Goal: Task Accomplishment & Management: Manage account settings

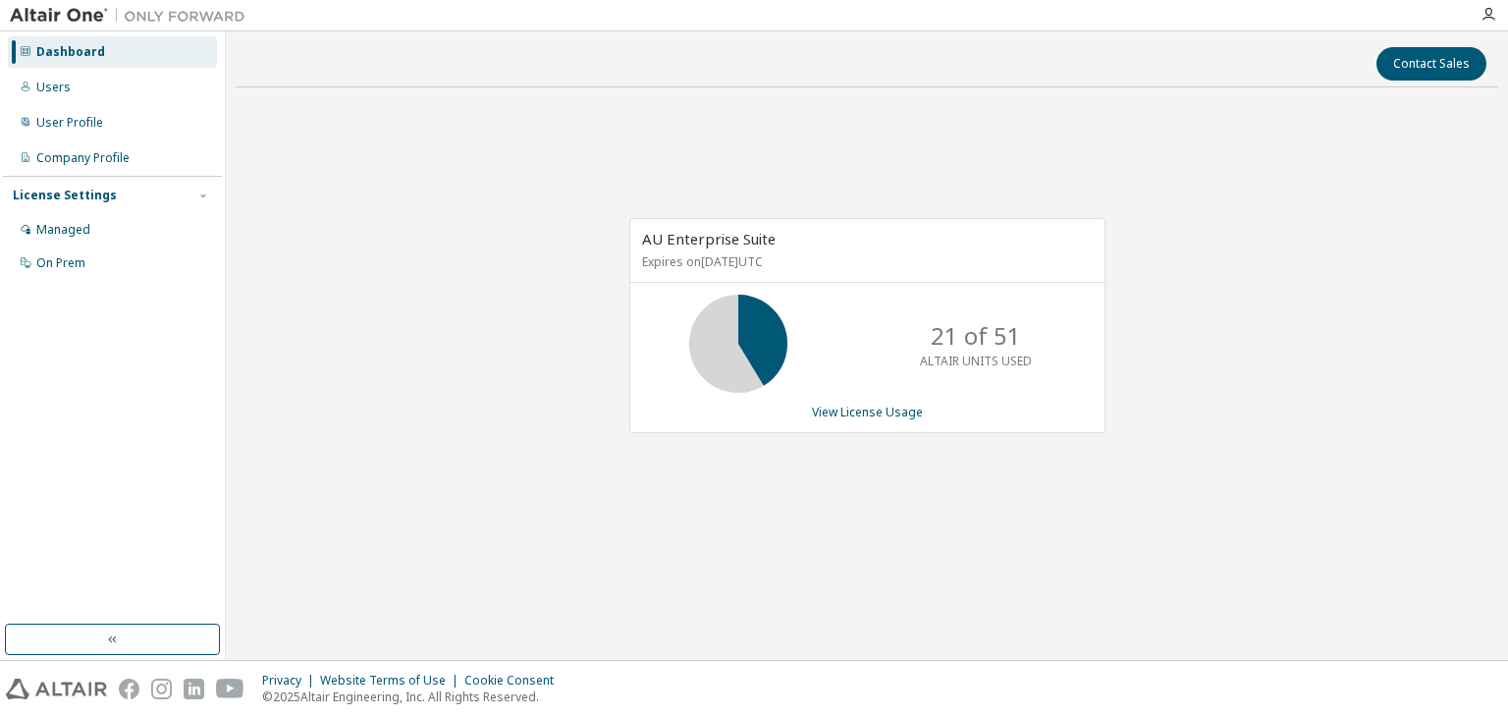
click at [400, 214] on div "AU Enterprise Suite Expires on [DATE] UTC 21 of 51 ALTAIR UNITS USED View Licen…" at bounding box center [867, 336] width 1263 height 466
click at [110, 232] on div "Managed" at bounding box center [112, 229] width 209 height 31
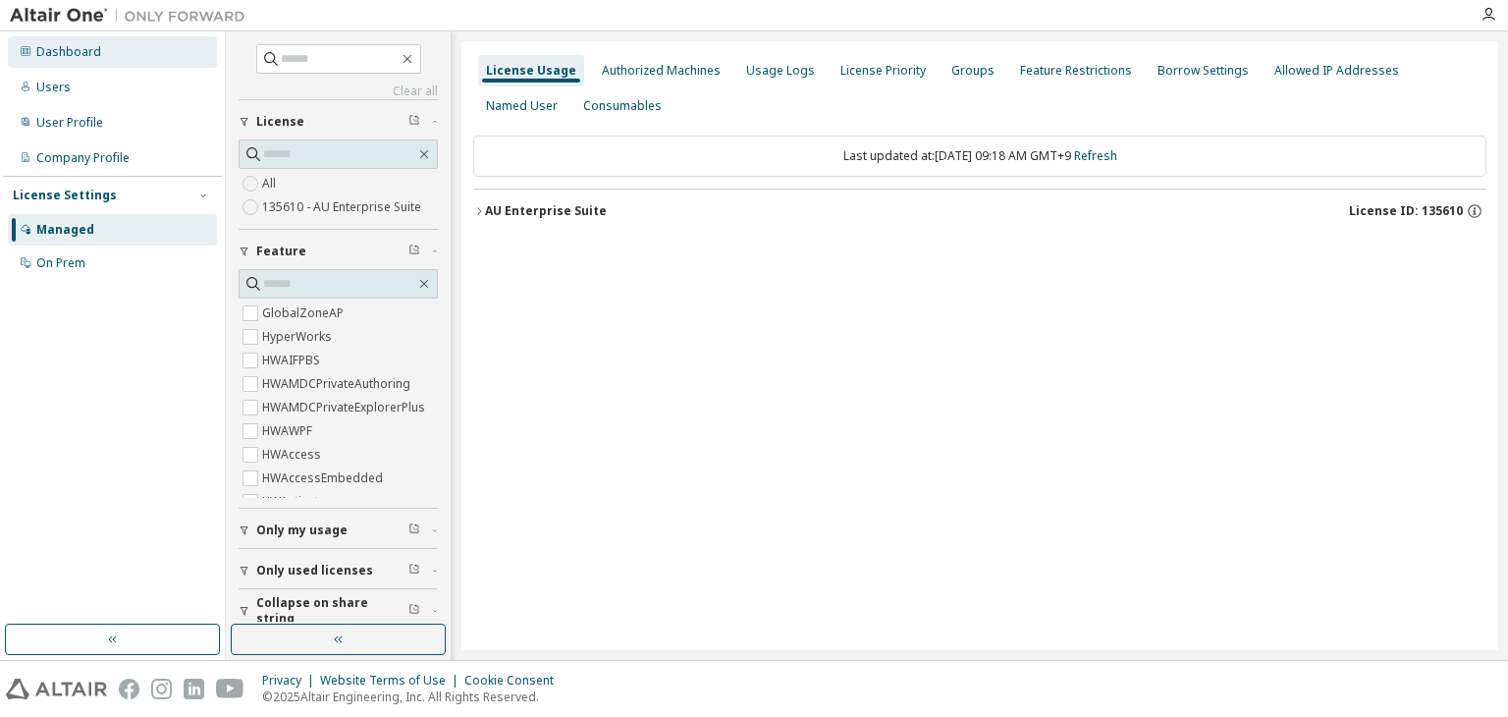
click at [137, 59] on div "Dashboard" at bounding box center [112, 51] width 209 height 31
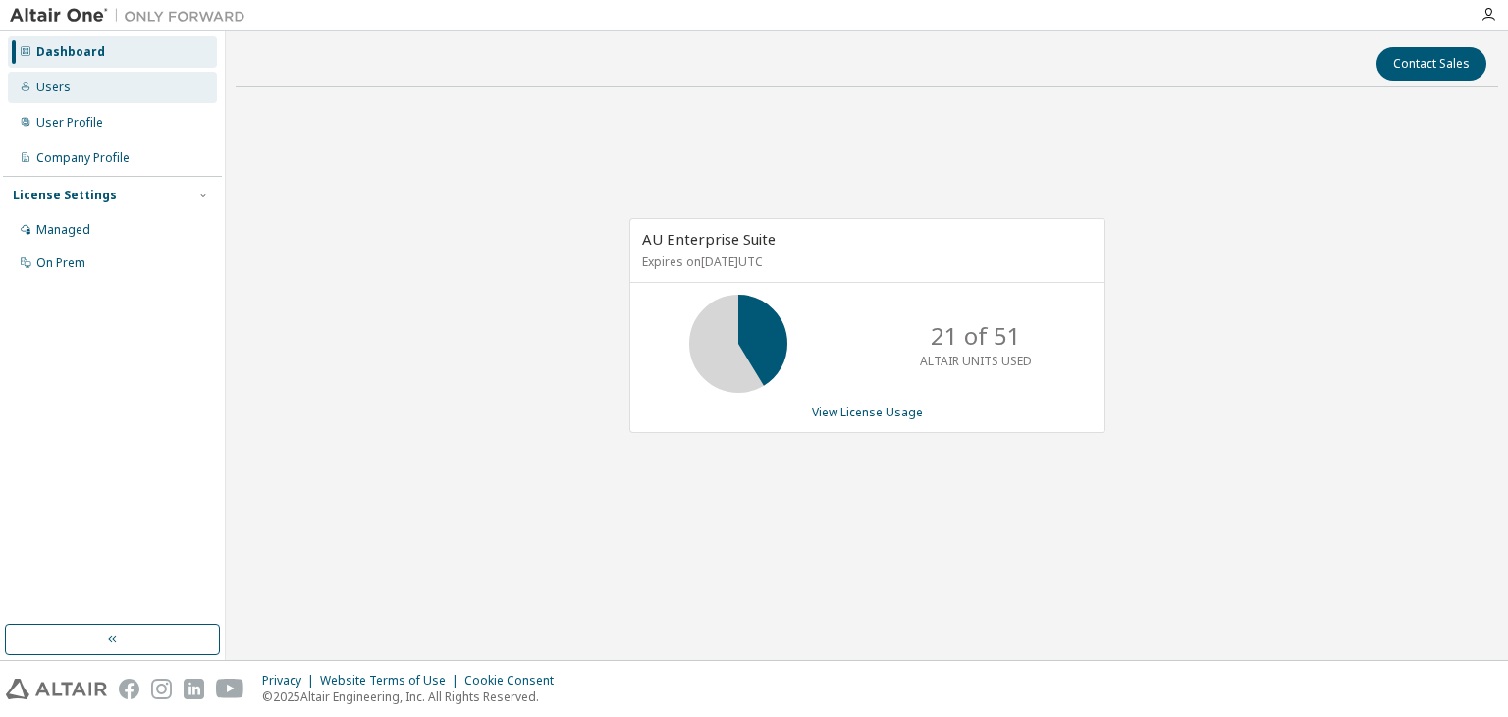
click at [141, 77] on div "Users" at bounding box center [112, 87] width 209 height 31
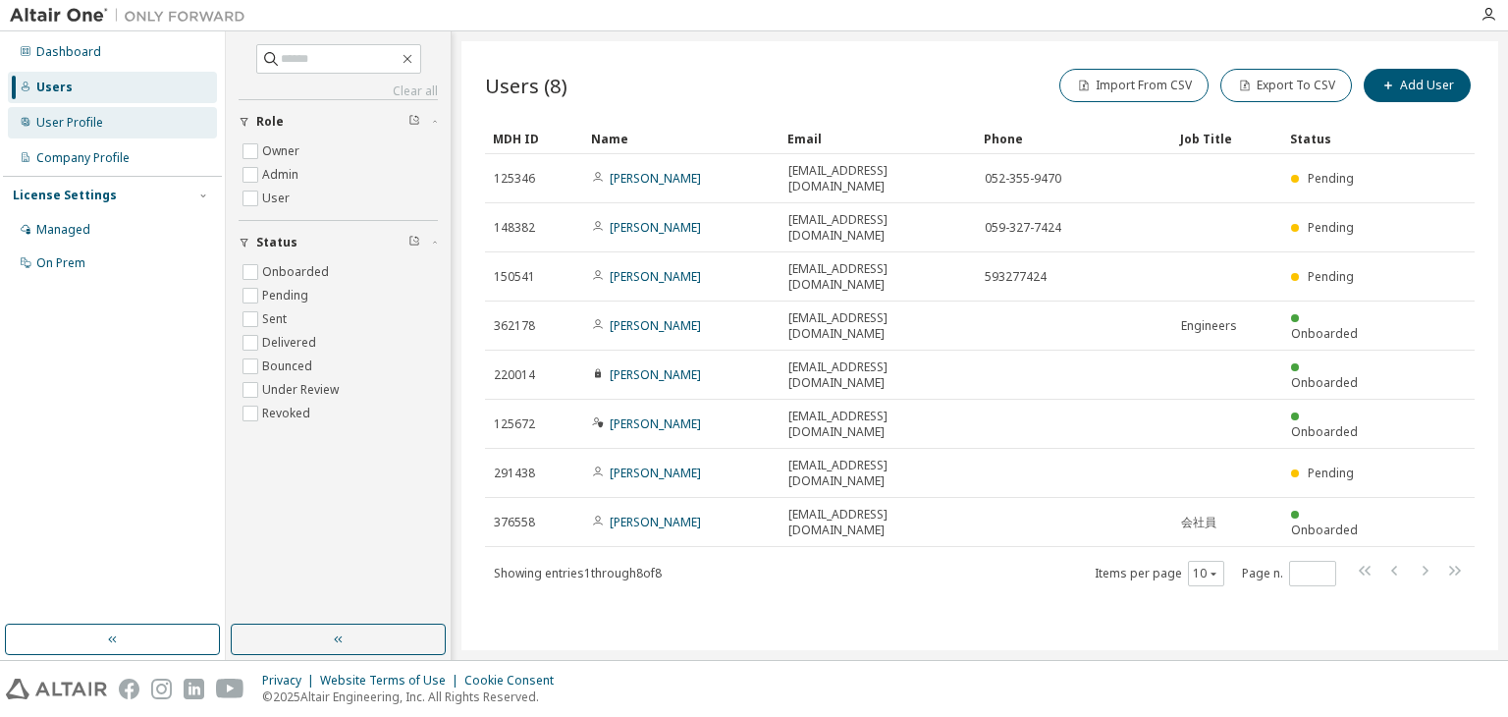
click at [150, 117] on div "User Profile" at bounding box center [112, 122] width 209 height 31
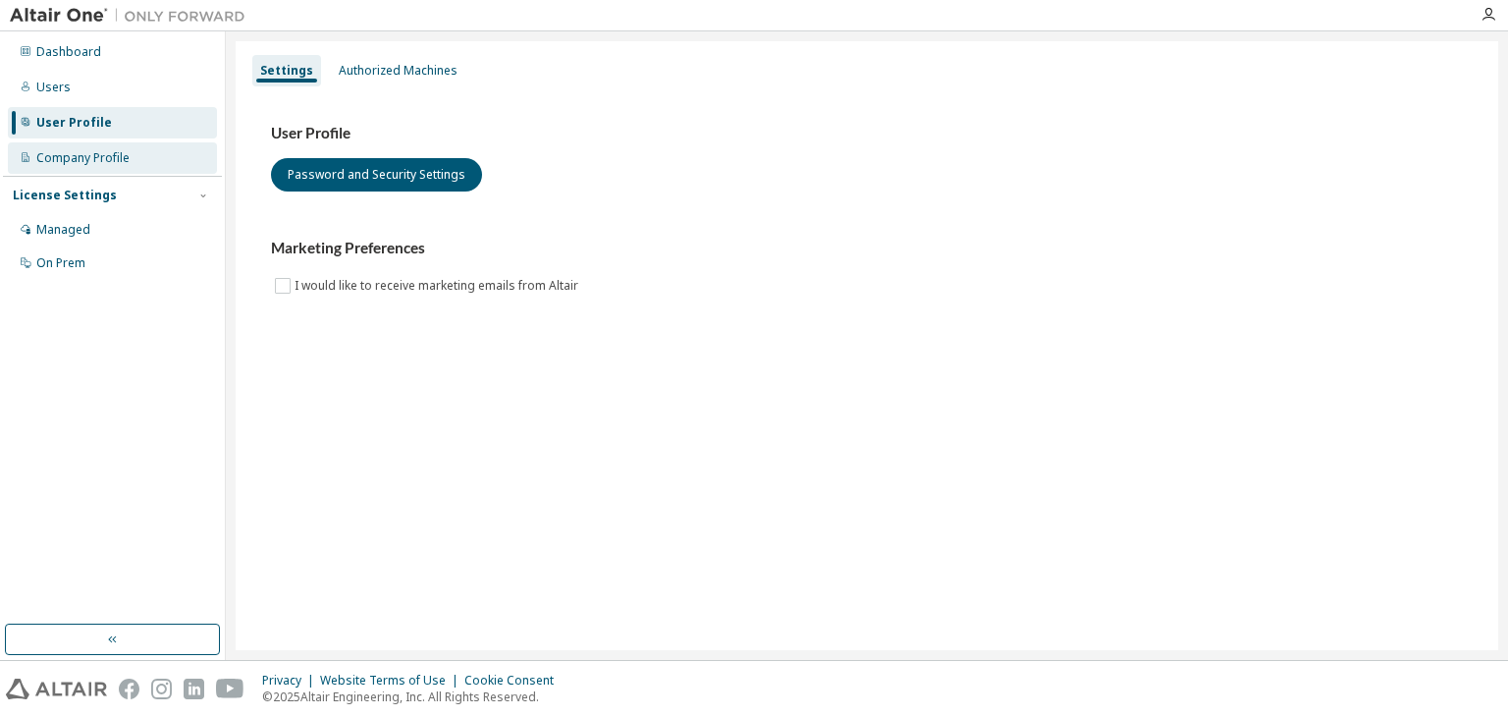
click at [166, 160] on div "Company Profile" at bounding box center [112, 157] width 209 height 31
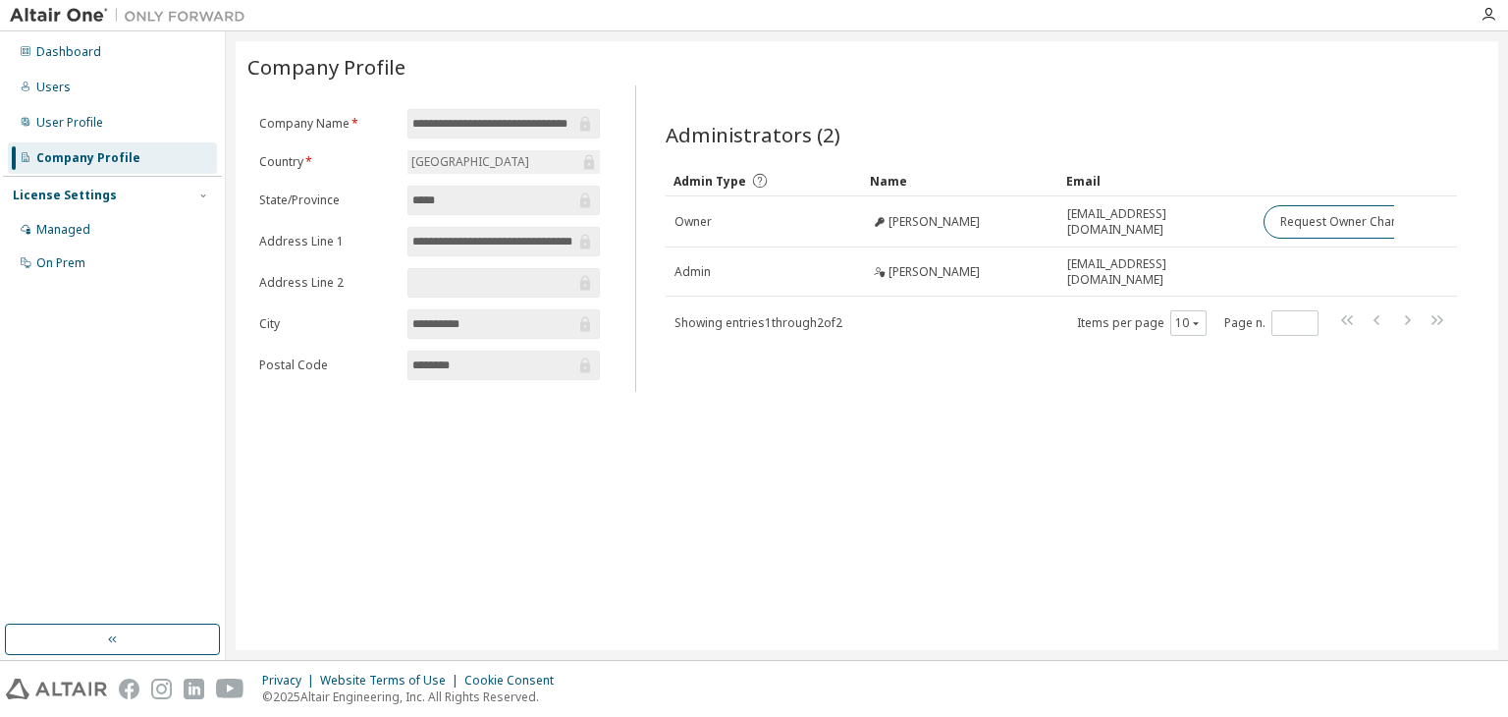
click at [152, 208] on div "License Settings Managed On Prem" at bounding box center [112, 228] width 219 height 105
click at [138, 237] on div "Managed" at bounding box center [112, 229] width 209 height 31
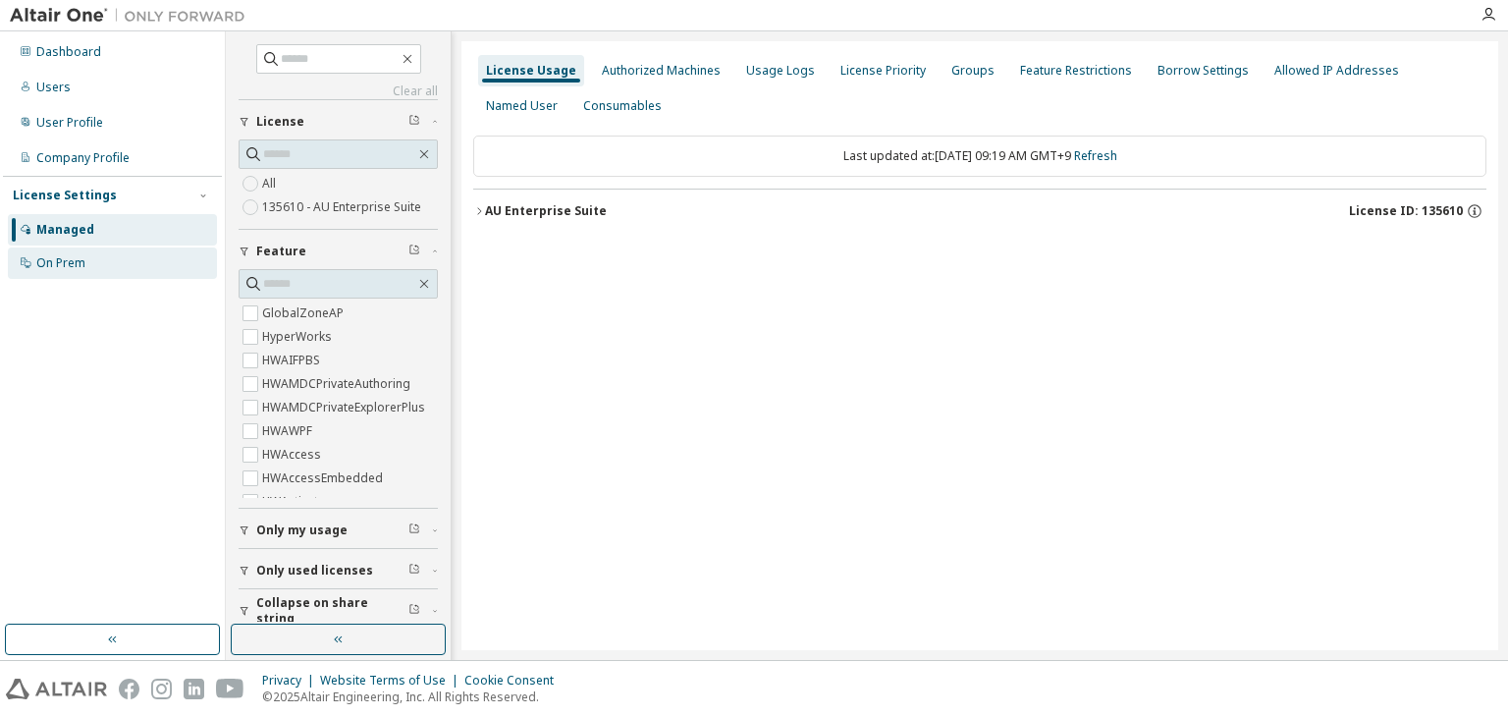
click at [136, 263] on div "On Prem" at bounding box center [112, 262] width 209 height 31
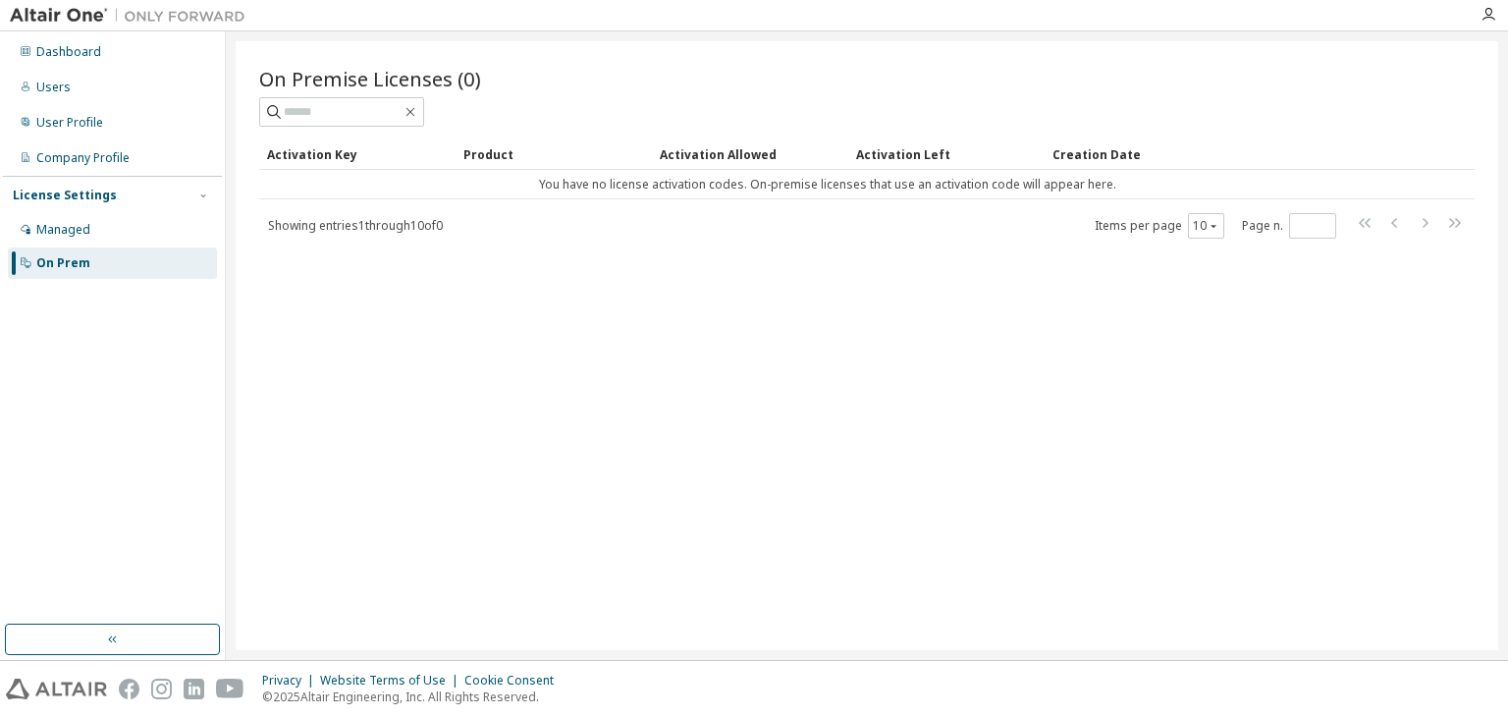
drag, startPoint x: 157, startPoint y: 209, endPoint x: 148, endPoint y: 230, distance: 22.4
click at [154, 210] on div "License Settings Managed On Prem" at bounding box center [112, 228] width 219 height 105
click at [147, 233] on div "Managed" at bounding box center [112, 229] width 209 height 31
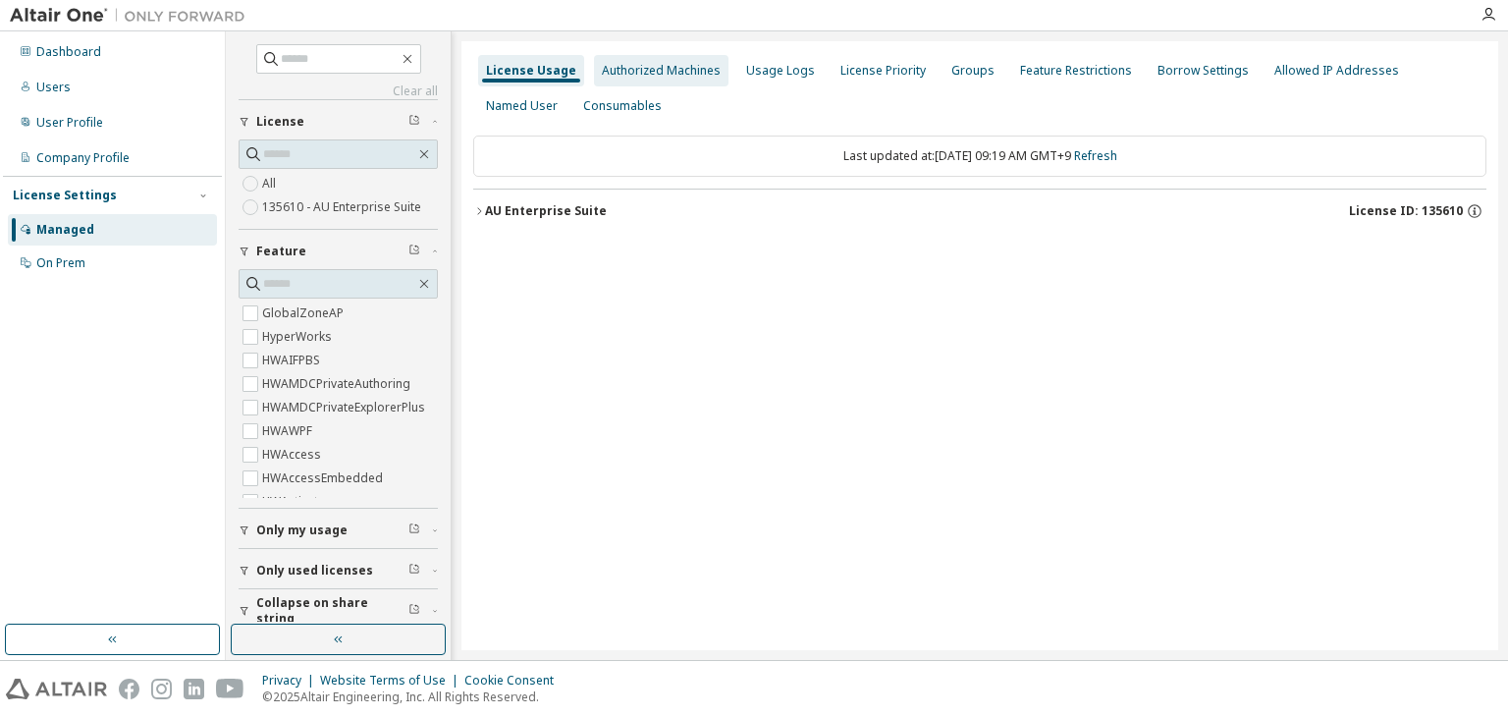
click at [666, 60] on div "Authorized Machines" at bounding box center [661, 70] width 135 height 31
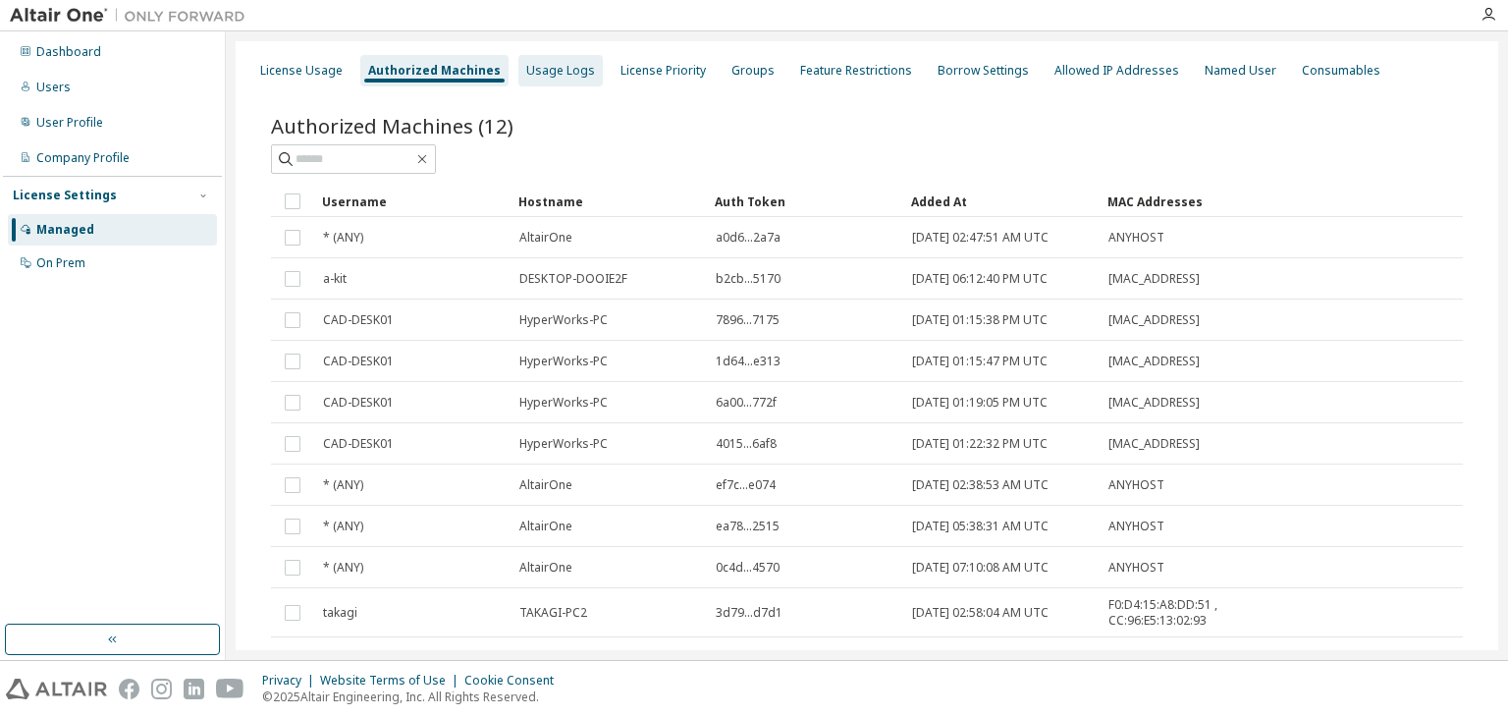
click at [571, 70] on div "Usage Logs" at bounding box center [560, 71] width 69 height 16
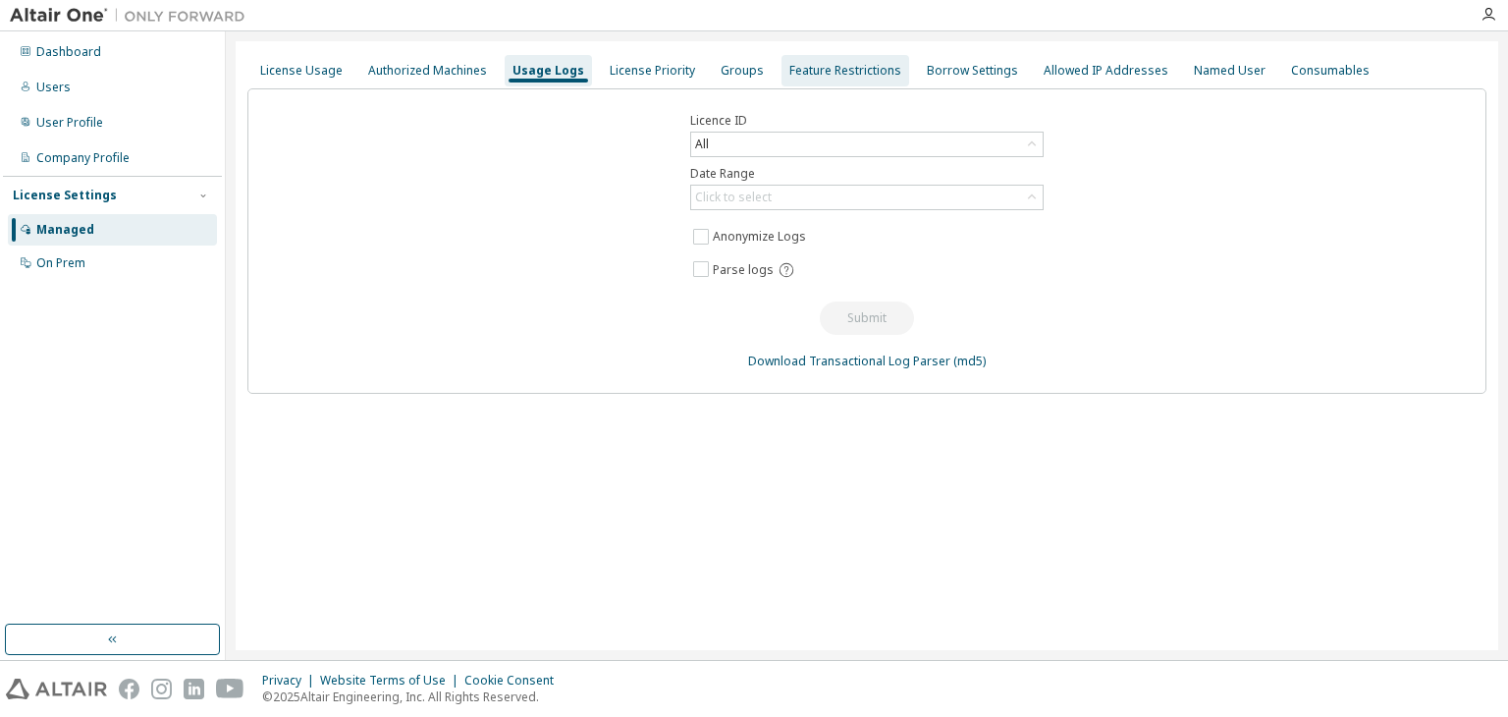
drag, startPoint x: 647, startPoint y: 72, endPoint x: 820, endPoint y: 72, distance: 172.8
click at [660, 72] on div "License Priority" at bounding box center [652, 71] width 85 height 16
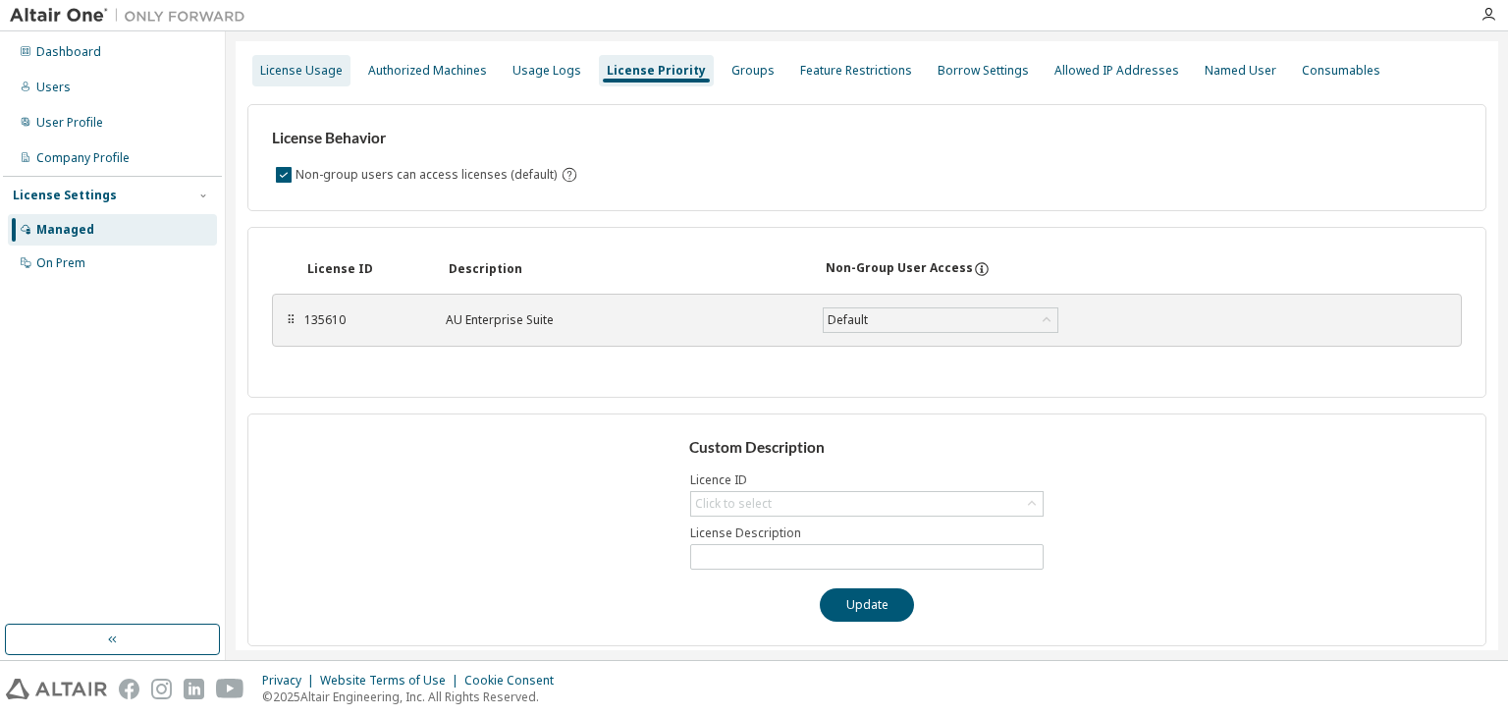
click at [336, 70] on div "License Usage" at bounding box center [301, 71] width 82 height 16
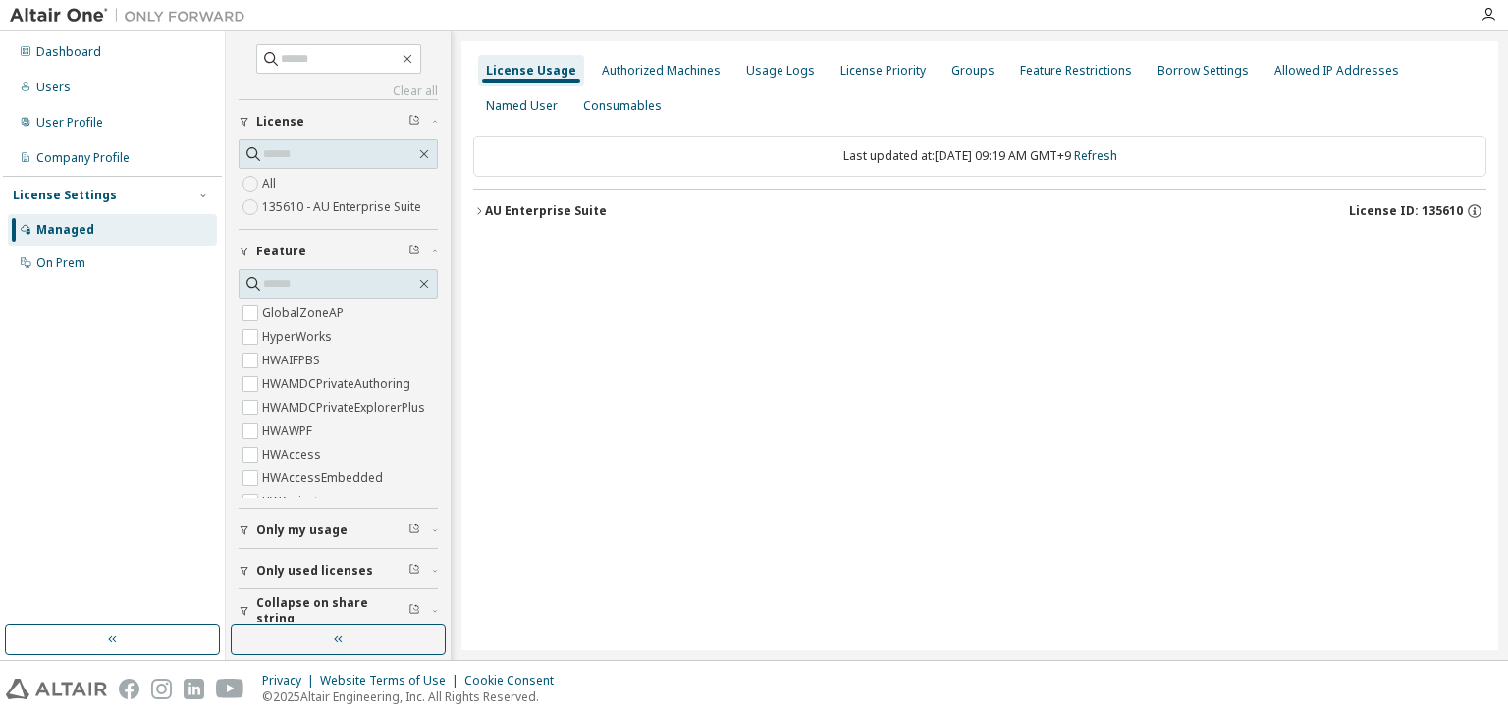
click at [742, 146] on div "Last updated at: [DATE] 09:19 AM GMT+9 Refresh" at bounding box center [979, 155] width 1013 height 41
click at [654, 199] on button "AU Enterprise Suite License ID: 135610" at bounding box center [979, 210] width 1013 height 43
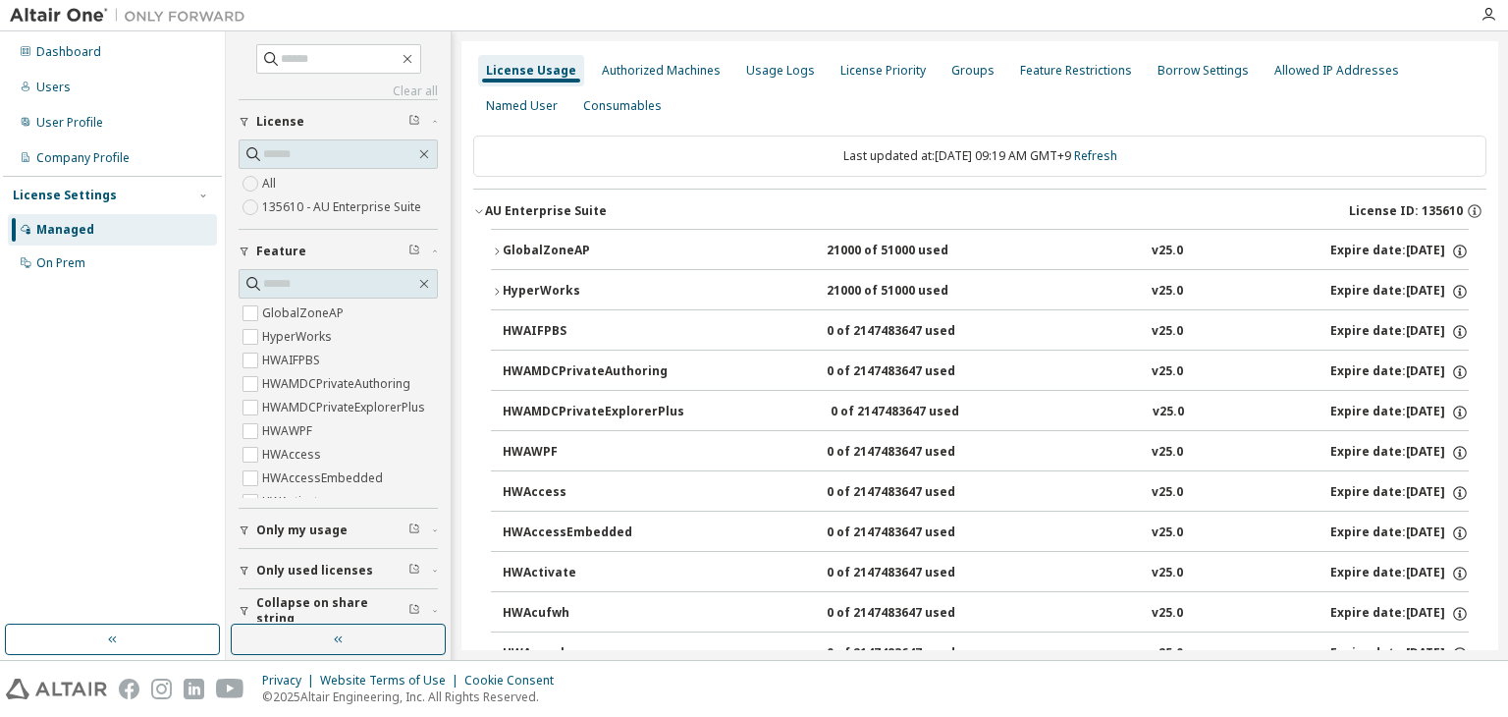
click at [673, 256] on div "GlobalZoneAP" at bounding box center [591, 251] width 177 height 18
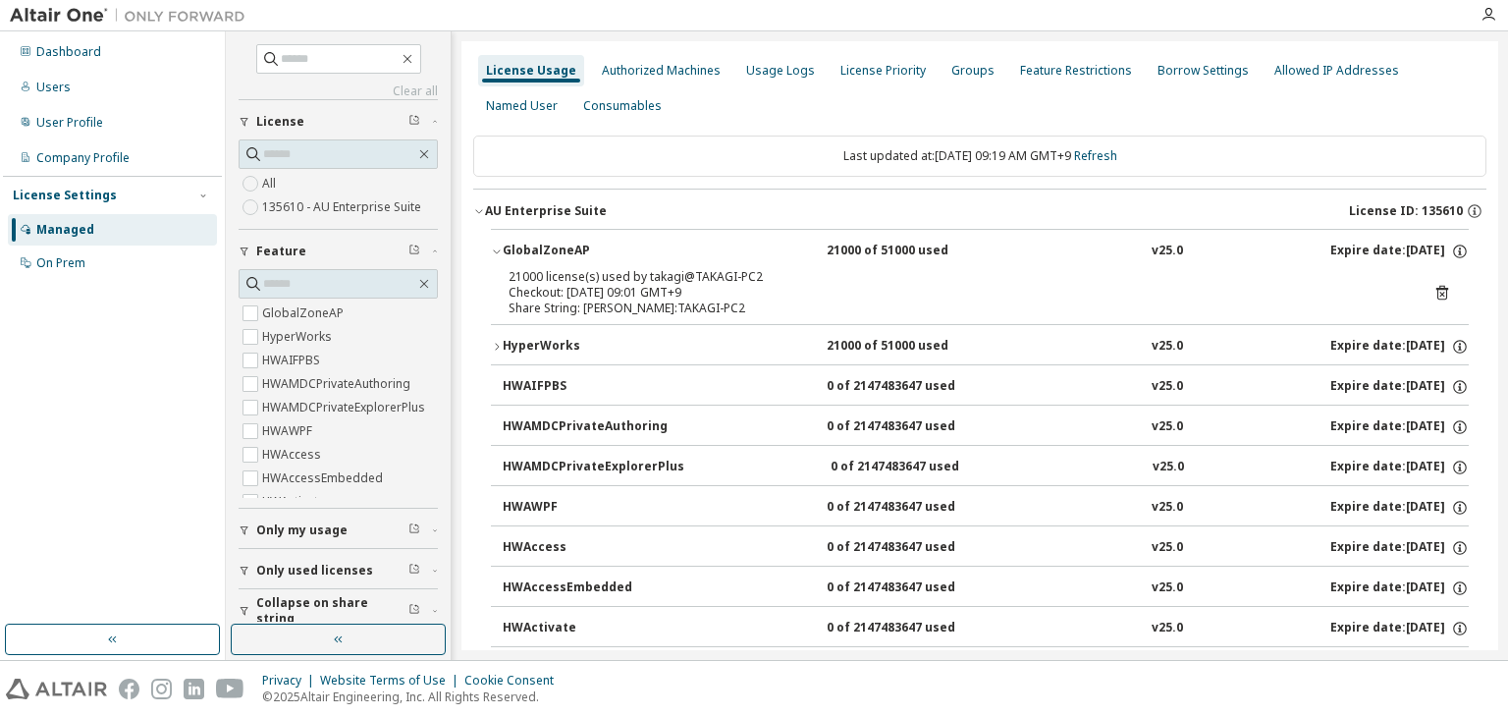
click at [1433, 293] on icon at bounding box center [1442, 293] width 18 height 18
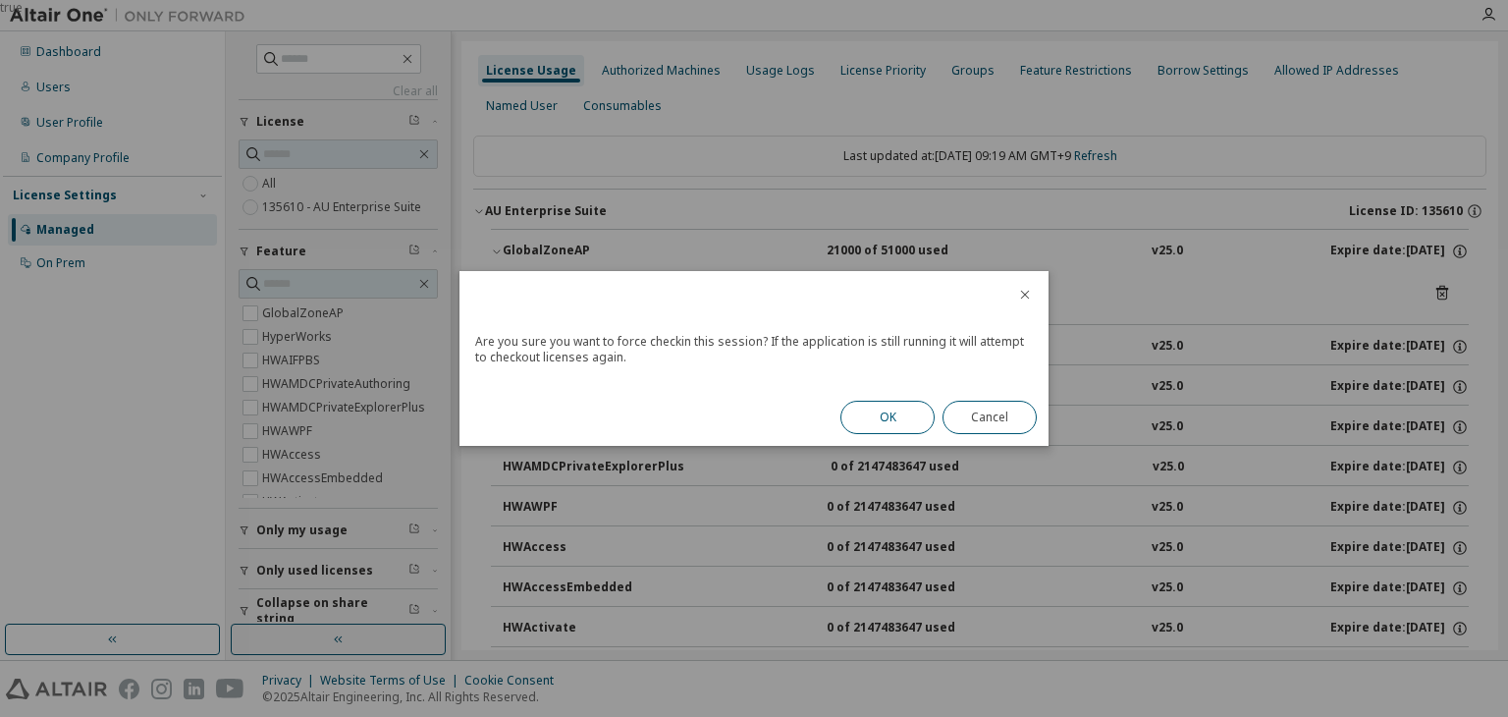
click at [903, 418] on button "OK" at bounding box center [887, 417] width 94 height 33
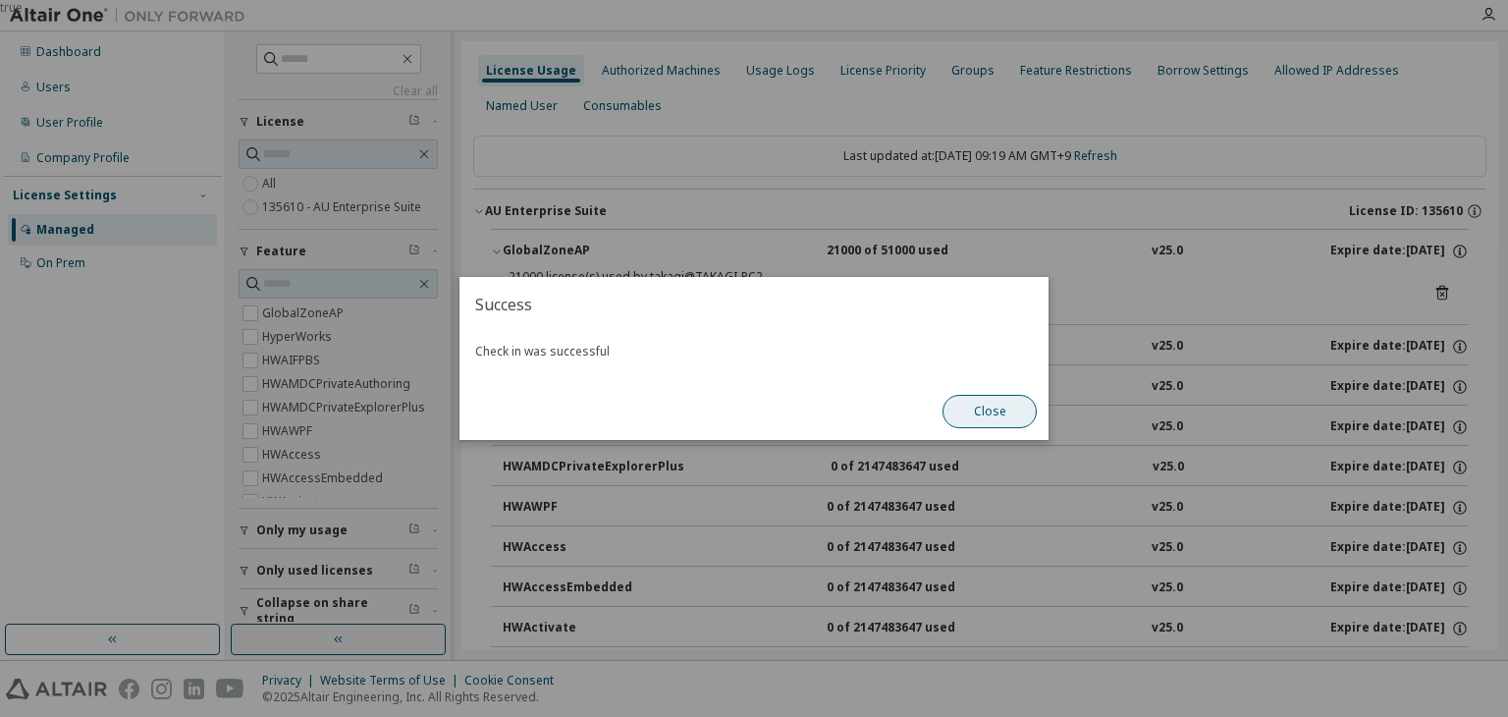
click at [974, 402] on button "Close" at bounding box center [989, 411] width 94 height 33
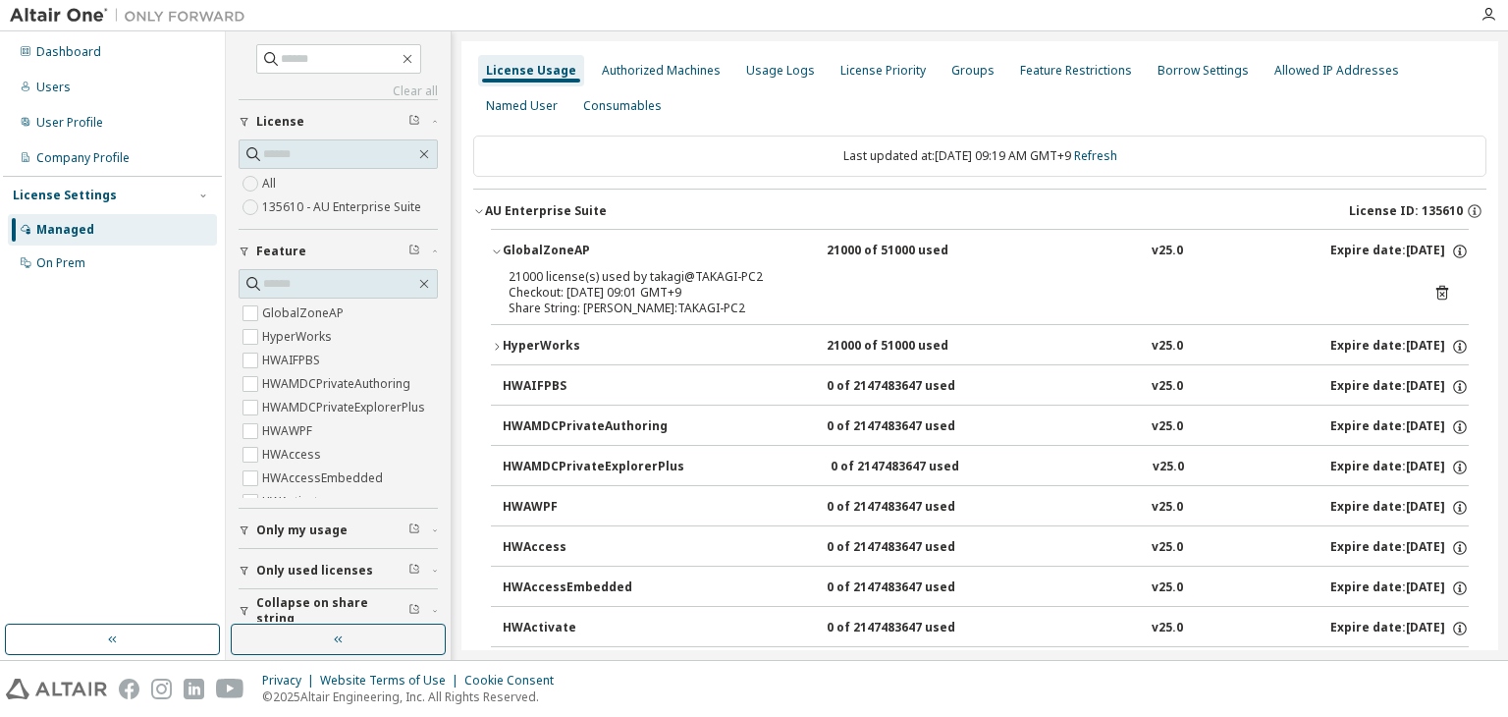
click at [982, 416] on button "HWAMDCPrivateAuthoring 0 of 2147483647 used v25.0 Expire date: [DATE]" at bounding box center [986, 426] width 966 height 43
click at [853, 338] on div "21000 of 51000 used" at bounding box center [915, 347] width 177 height 18
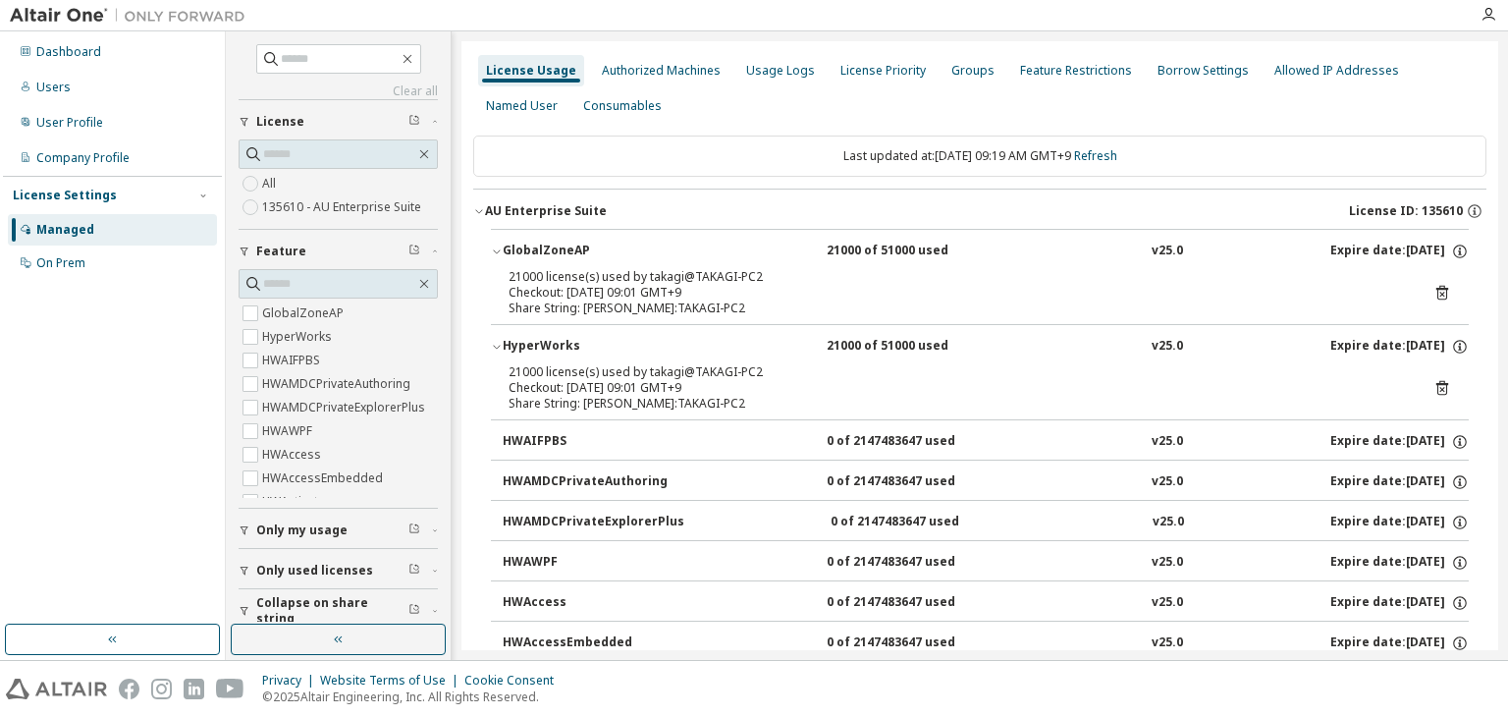
click at [1441, 386] on icon at bounding box center [1442, 388] width 18 height 18
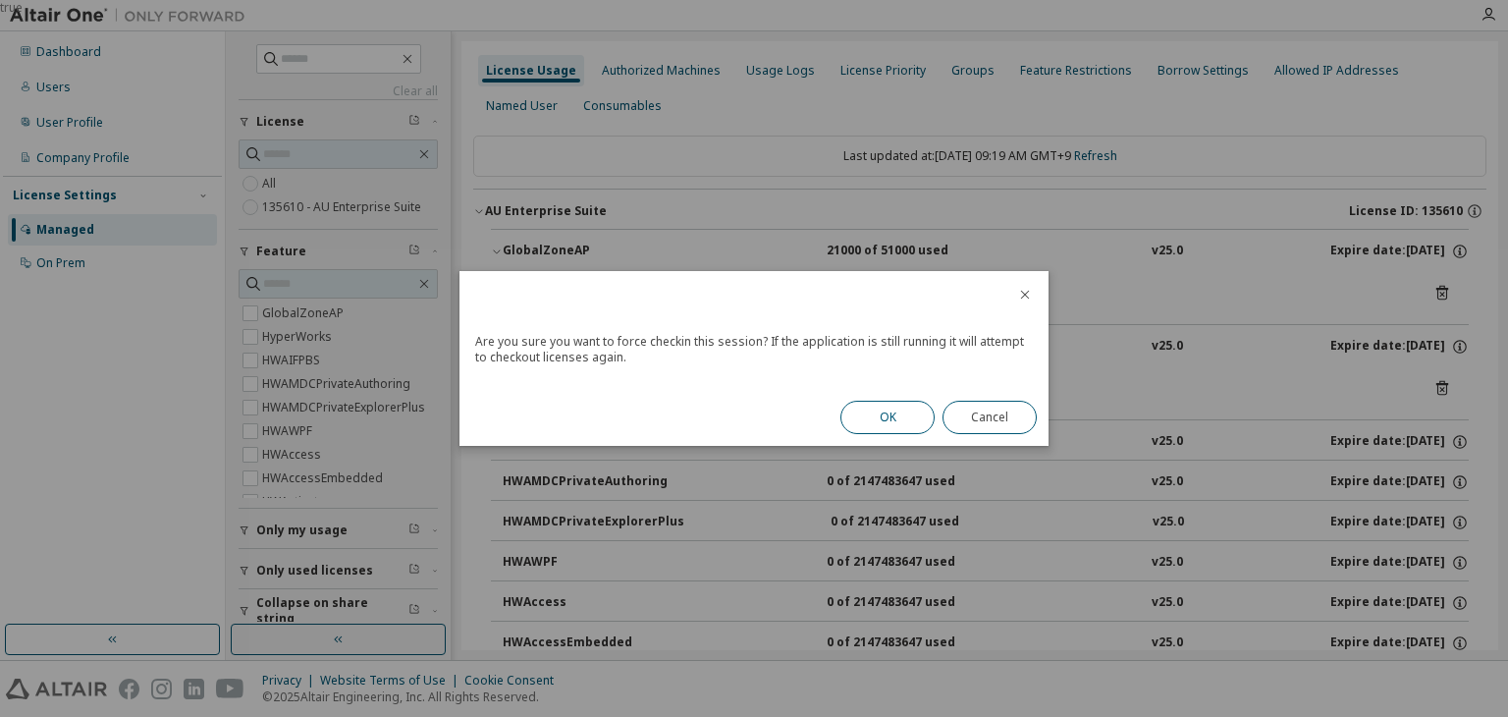
click at [903, 409] on button "OK" at bounding box center [887, 417] width 94 height 33
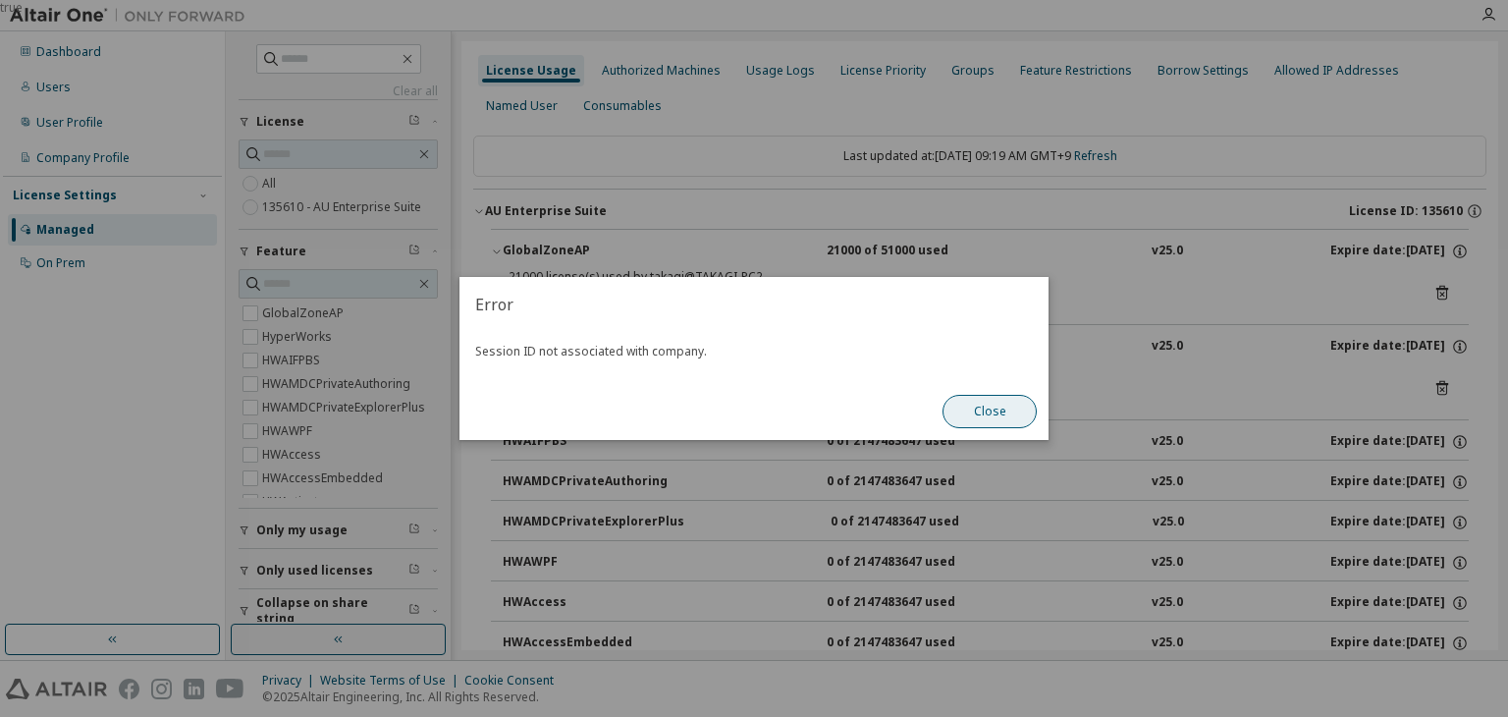
click at [989, 412] on button "Close" at bounding box center [989, 411] width 94 height 33
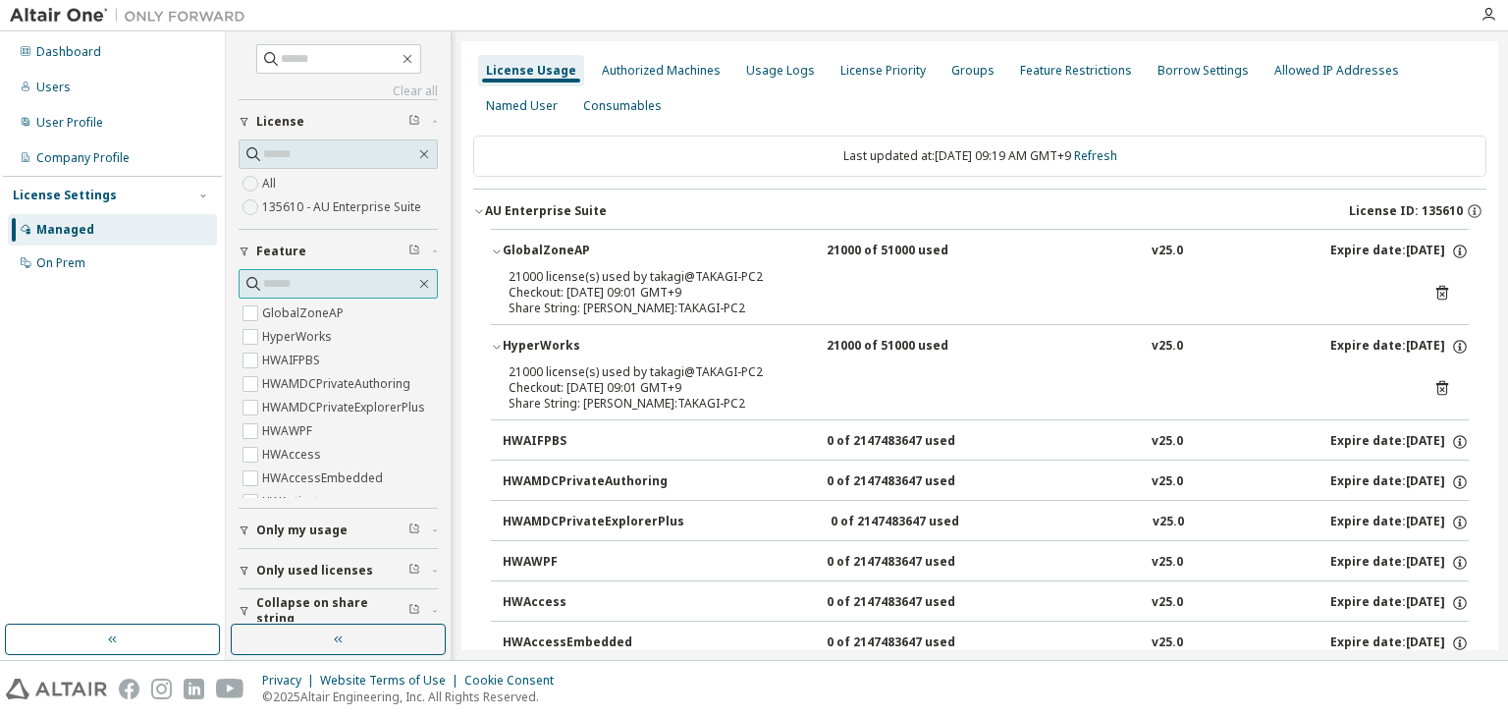
click at [359, 279] on input "text" at bounding box center [339, 284] width 152 height 20
click at [1117, 150] on link "Refresh" at bounding box center [1095, 155] width 43 height 17
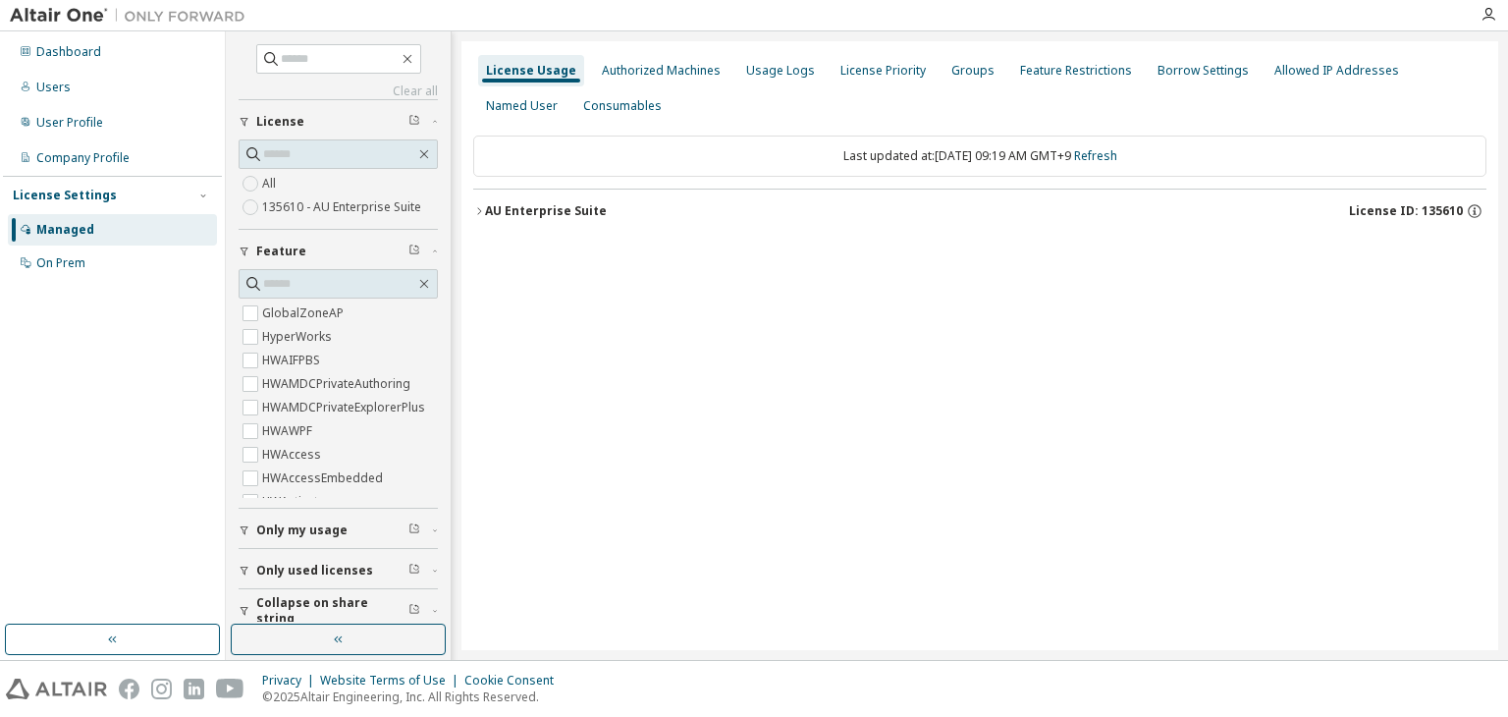
click at [1112, 203] on div "AU Enterprise Suite License ID: 135610" at bounding box center [985, 211] width 1001 height 18
